Goal: Transaction & Acquisition: Purchase product/service

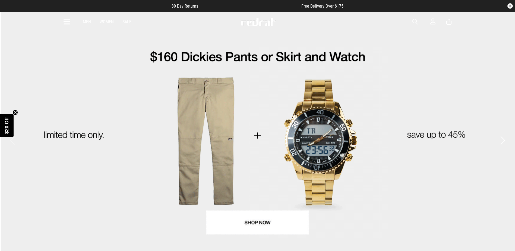
drag, startPoint x: 0, startPoint y: 0, endPoint x: 413, endPoint y: 22, distance: 413.4
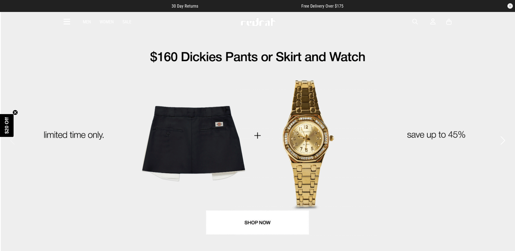
click at [414, 21] on span "button" at bounding box center [414, 21] width 5 height 7
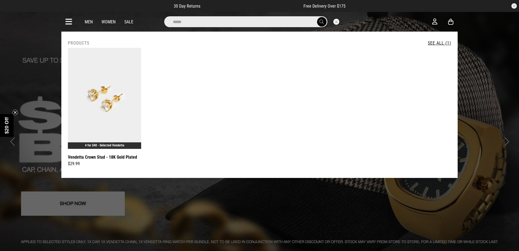
type input "*****"
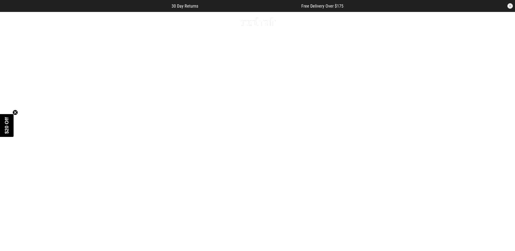
click at [412, 21] on span "button" at bounding box center [414, 21] width 5 height 7
type input "*****"
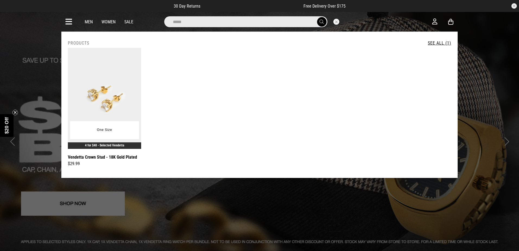
type input "*****"
click at [106, 90] on img at bounding box center [104, 98] width 73 height 101
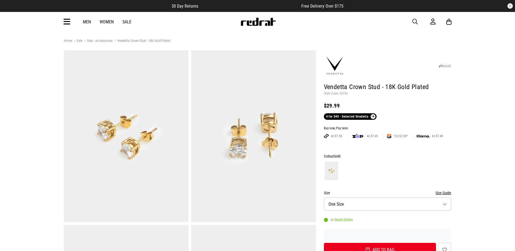
click at [251, 22] on img at bounding box center [258, 22] width 36 height 8
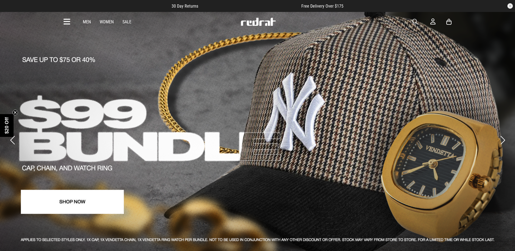
click at [414, 18] on div "Men Women Sale Sign in New Back Footwear Back Mens Back Womens Back Youth & Kid…" at bounding box center [257, 22] width 396 height 20
drag, startPoint x: 413, startPoint y: 18, endPoint x: 411, endPoint y: 21, distance: 3.3
click at [413, 18] on div "Men Women Sale Sign in New Back Footwear Back Mens Back Womens Back Youth & Kid…" at bounding box center [257, 22] width 396 height 20
click at [411, 21] on div "Men Women Sale Sign in New Back Footwear Back Mens Back Womens Back Youth & Kid…" at bounding box center [257, 22] width 396 height 20
click at [413, 21] on span "button" at bounding box center [414, 21] width 5 height 7
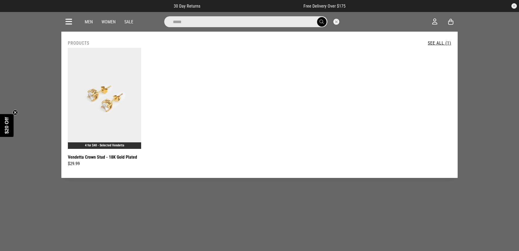
type input "*****"
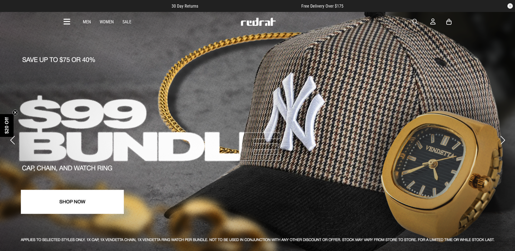
click at [503, 134] on button "Next slide" at bounding box center [502, 140] width 7 height 12
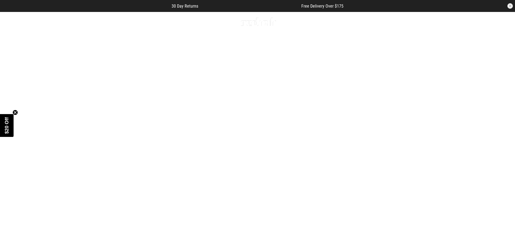
click at [503, 134] on button "Next slide" at bounding box center [502, 140] width 7 height 12
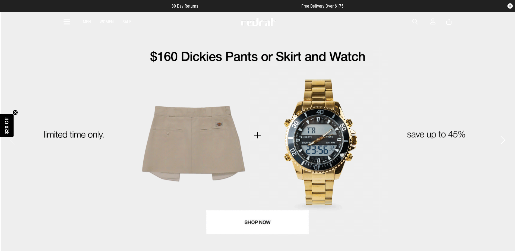
click at [504, 134] on button "Next slide" at bounding box center [502, 140] width 7 height 12
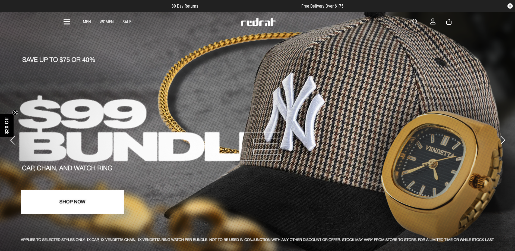
click at [506, 133] on link "2 / 4" at bounding box center [257, 133] width 515 height 244
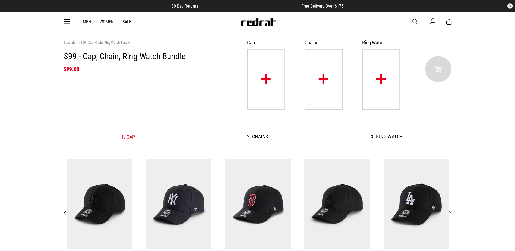
click at [69, 24] on icon at bounding box center [66, 21] width 7 height 9
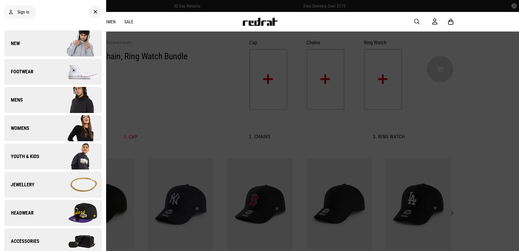
click at [140, 43] on div at bounding box center [259, 125] width 519 height 251
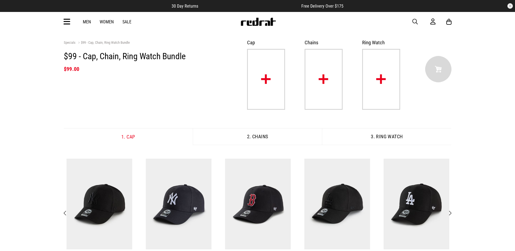
click at [66, 18] on icon at bounding box center [66, 21] width 7 height 9
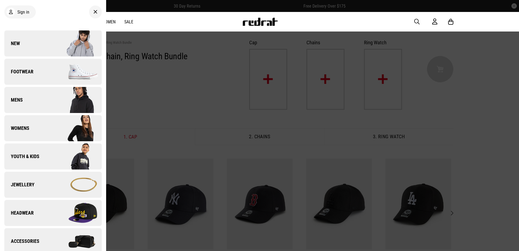
click at [57, 34] on img at bounding box center [77, 43] width 49 height 27
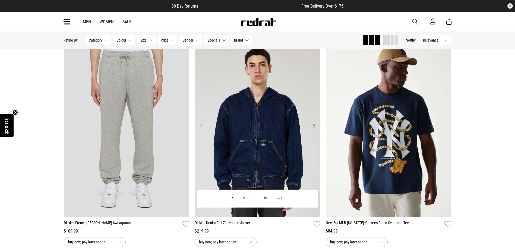
click at [314, 126] on button "Next" at bounding box center [314, 126] width 7 height 7
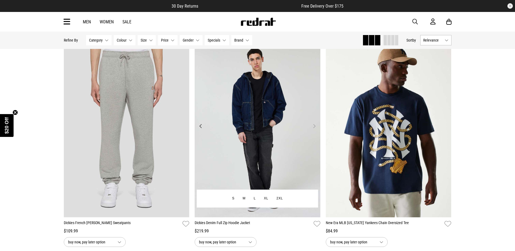
click at [312, 125] on button "Next" at bounding box center [314, 126] width 7 height 7
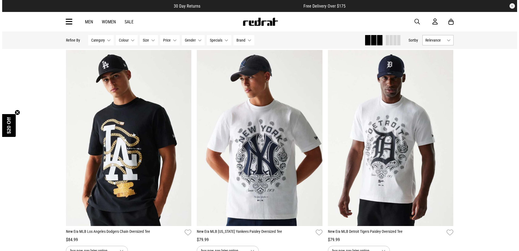
scroll to position [271, 0]
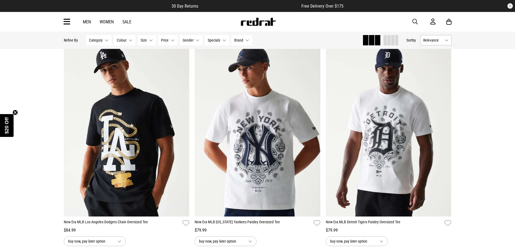
click at [413, 20] on span "button" at bounding box center [414, 21] width 5 height 7
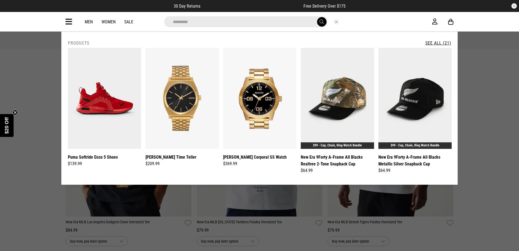
type input "*********"
click at [445, 41] on link "See All (21)" at bounding box center [438, 42] width 26 height 5
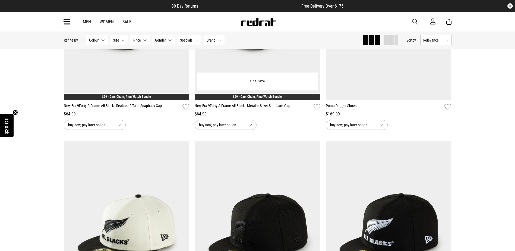
scroll to position [244, 0]
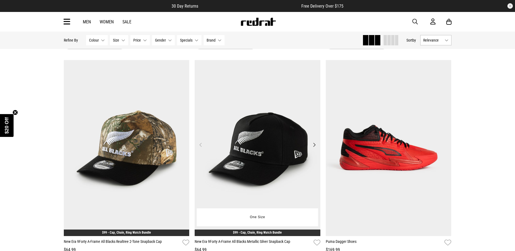
click at [223, 117] on img at bounding box center [257, 148] width 126 height 176
